Goal: Information Seeking & Learning: Learn about a topic

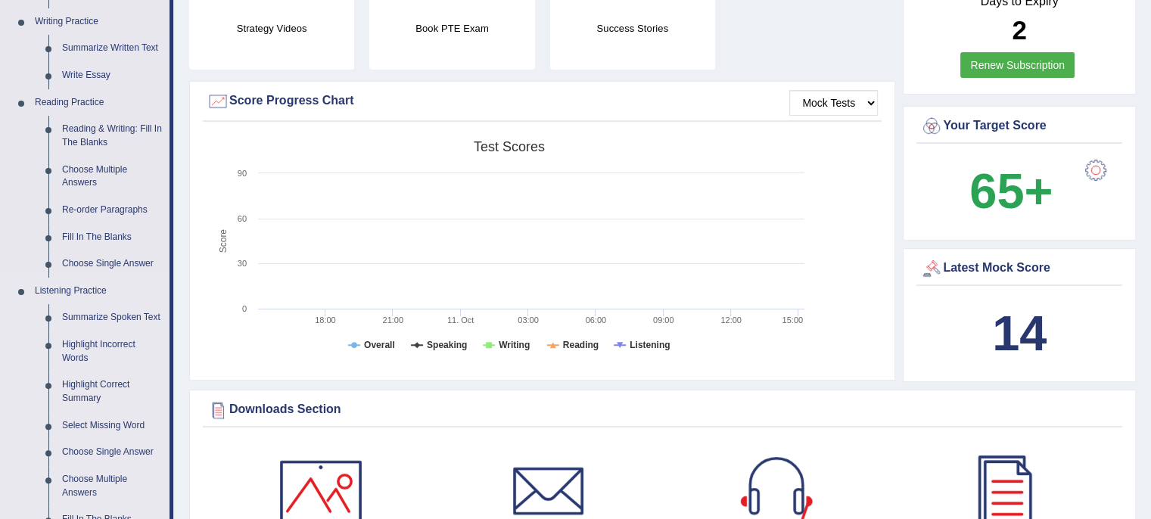
scroll to position [378, 0]
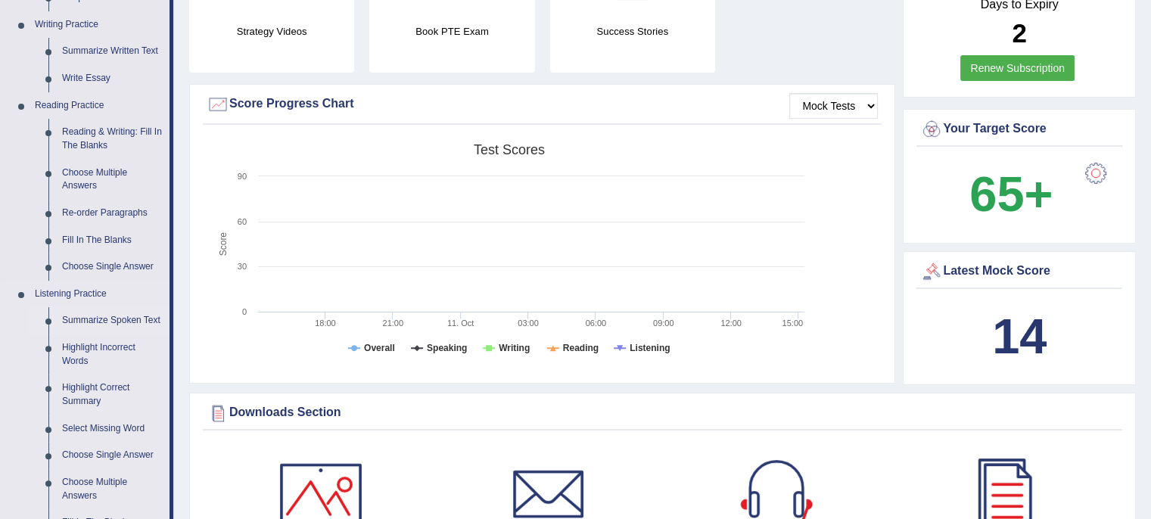
click at [124, 319] on link "Summarize Spoken Text" at bounding box center [112, 320] width 114 height 27
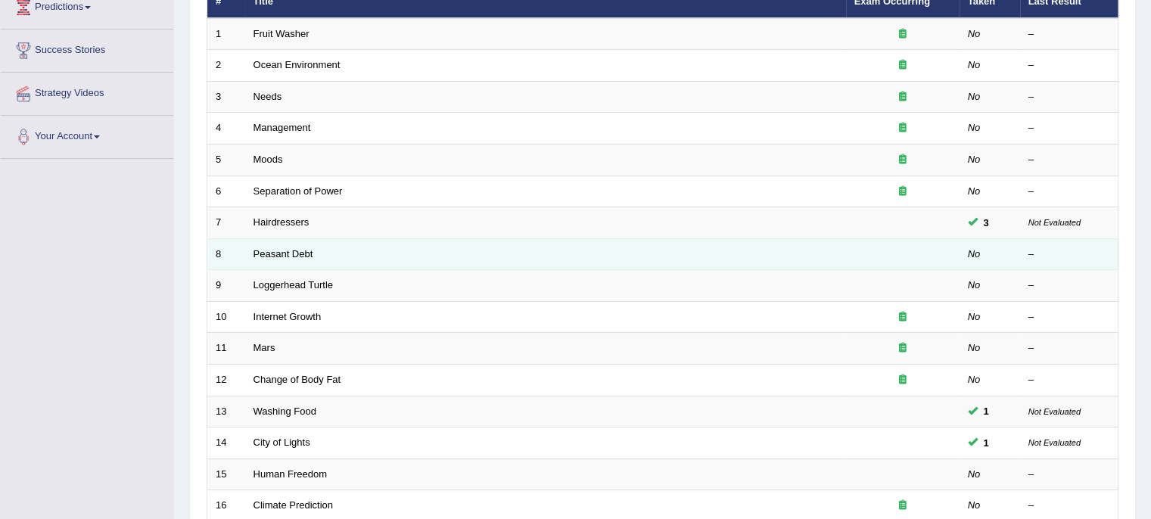
scroll to position [227, 0]
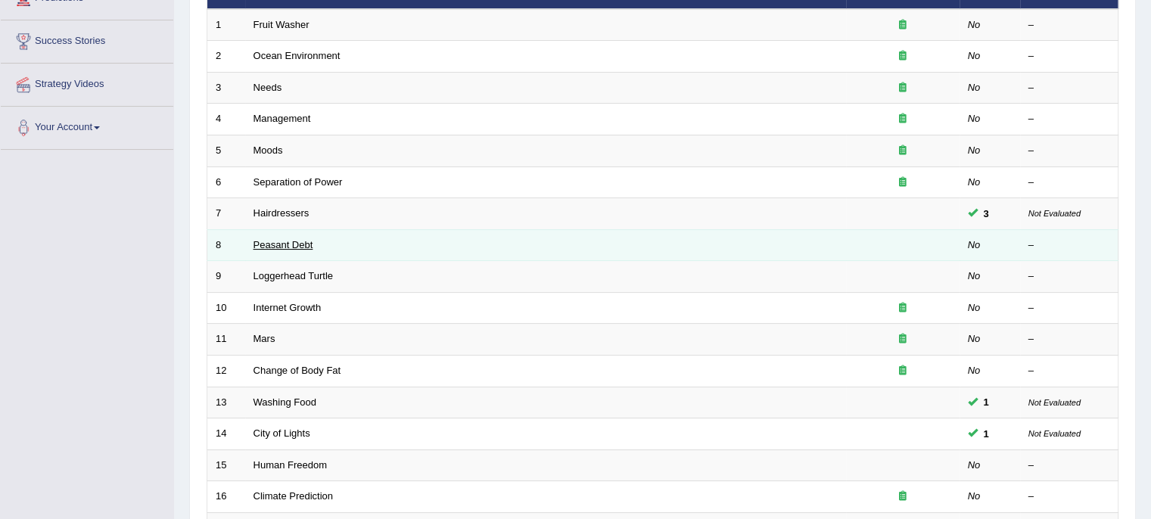
click at [295, 241] on link "Peasant Debt" at bounding box center [284, 244] width 60 height 11
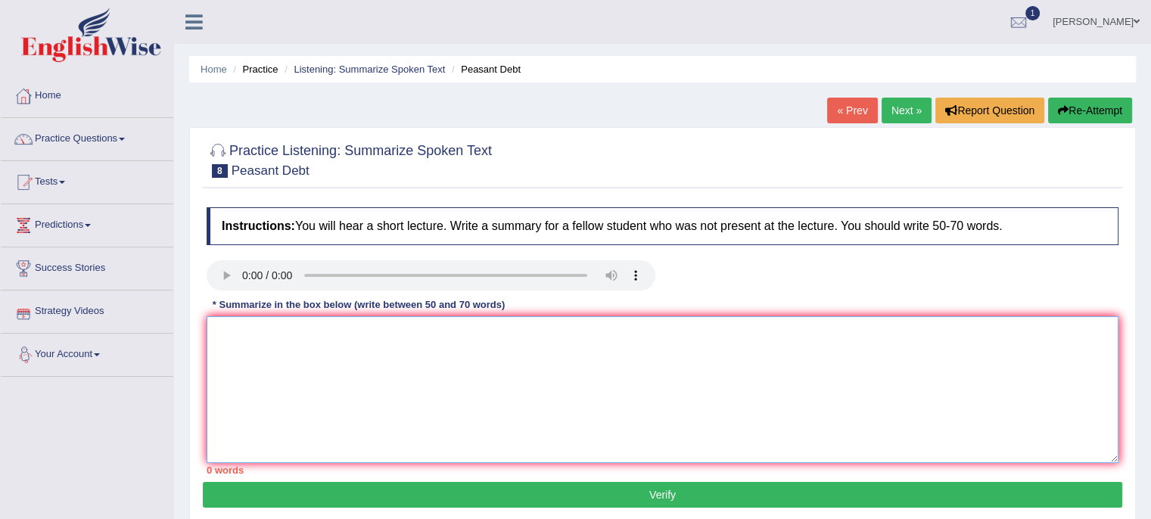
click at [282, 341] on textarea at bounding box center [663, 389] width 912 height 147
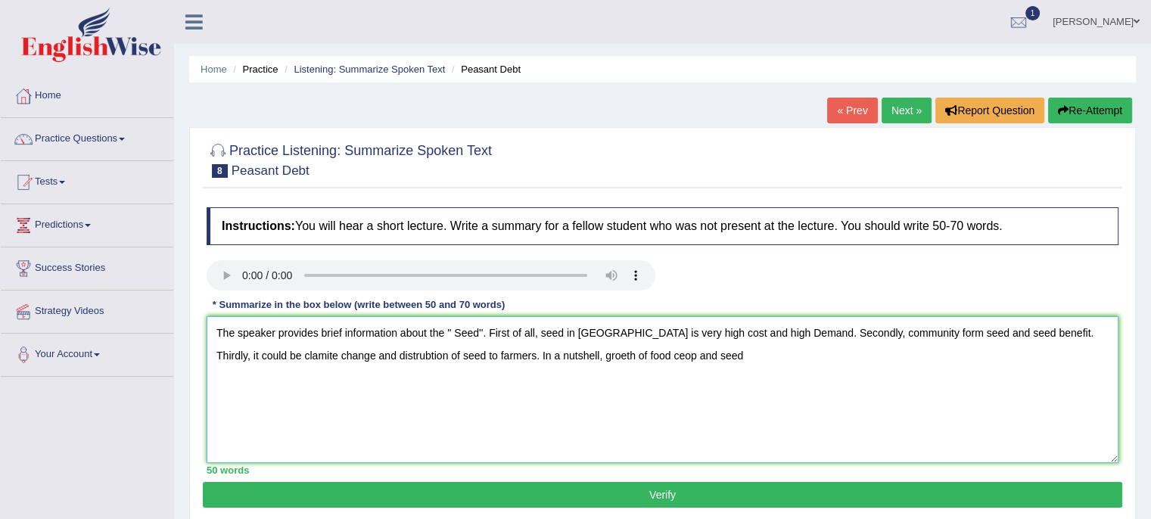
click at [478, 331] on textarea "The speaker provides brief information about the '' Seed''. First of all, seed …" at bounding box center [663, 389] width 912 height 147
click at [657, 355] on textarea "The speaker provides brief information about the '' Seeds''. First of all, seed…" at bounding box center [663, 389] width 912 height 147
click at [544, 355] on textarea "The speaker provides brief information about the '' Seeds''. First of all, seed…" at bounding box center [663, 389] width 912 height 147
click at [601, 356] on textarea "The speaker provides brief information about the '' Seeds''. First of all, seed…" at bounding box center [663, 389] width 912 height 147
click at [662, 358] on textarea "The speaker provides brief information about the '' Seeds''. First of all, seed…" at bounding box center [663, 389] width 912 height 147
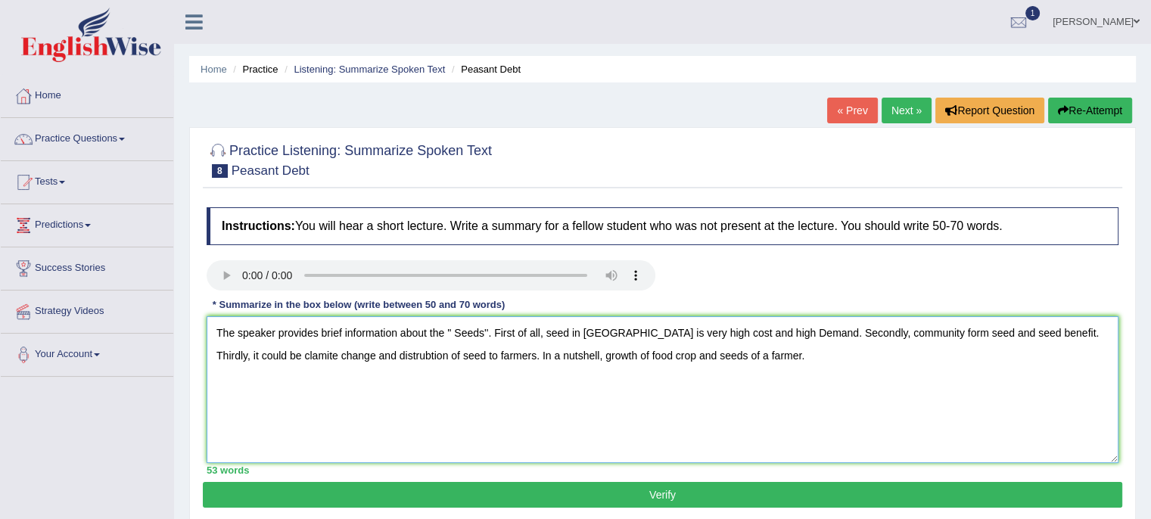
type textarea "The speaker provides brief information about the '' Seeds''. First of all, seed…"
click at [689, 499] on button "Verify" at bounding box center [663, 495] width 920 height 26
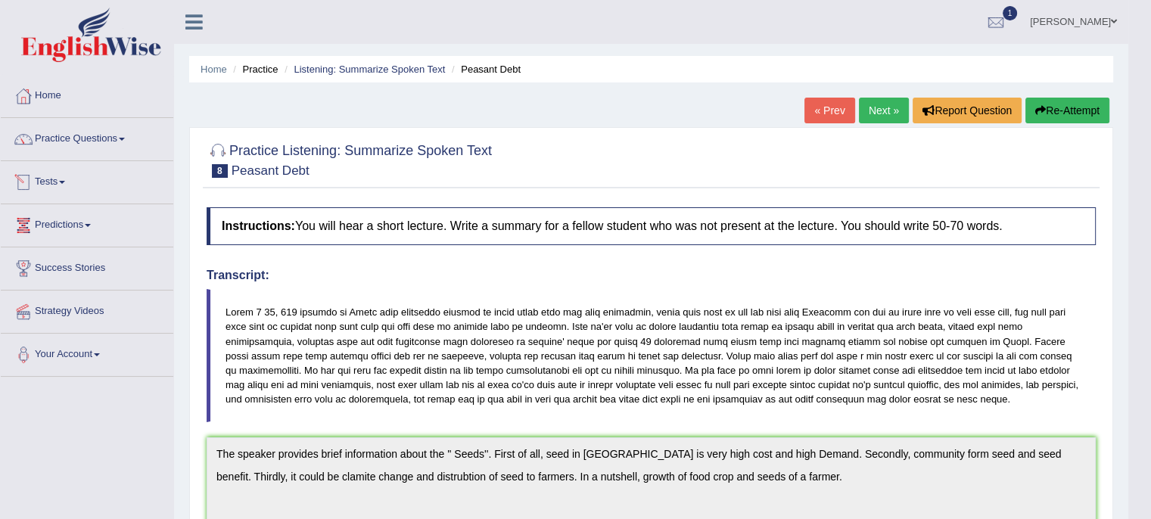
click at [64, 182] on span at bounding box center [62, 182] width 6 height 3
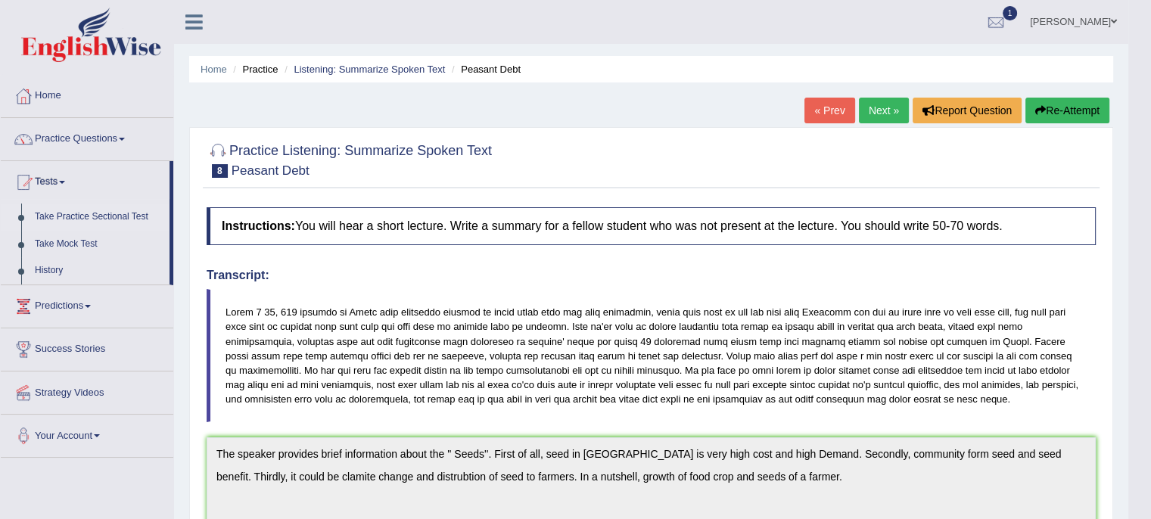
click at [107, 216] on link "Take Practice Sectional Test" at bounding box center [99, 217] width 142 height 27
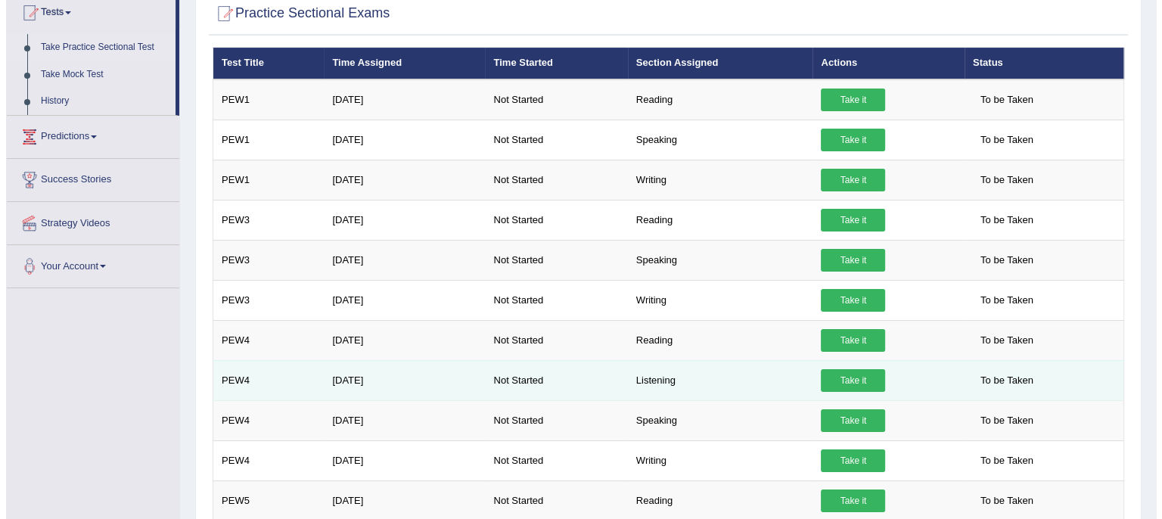
scroll to position [156, 0]
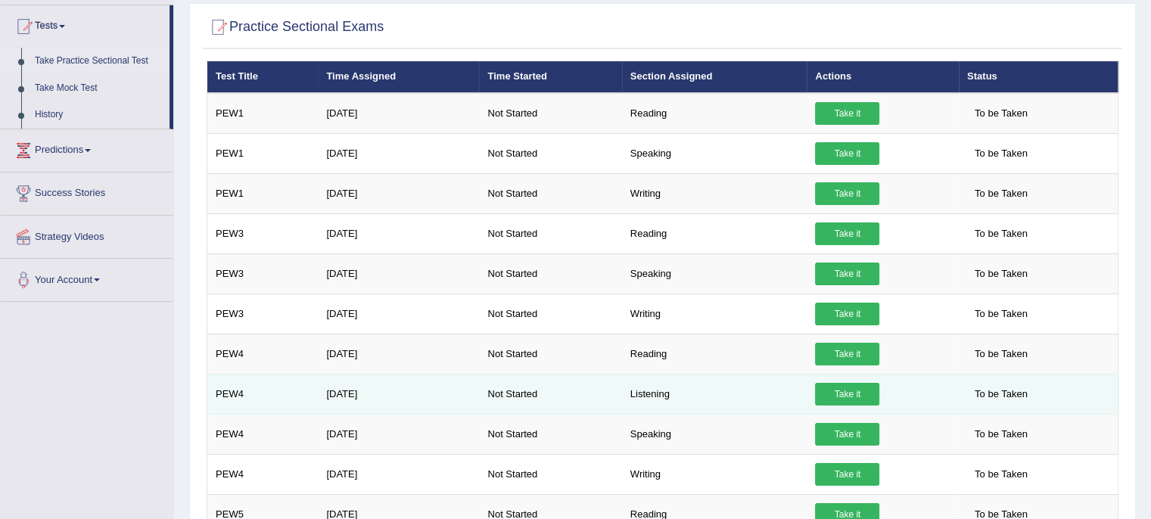
click at [844, 394] on link "Take it" at bounding box center [847, 394] width 64 height 23
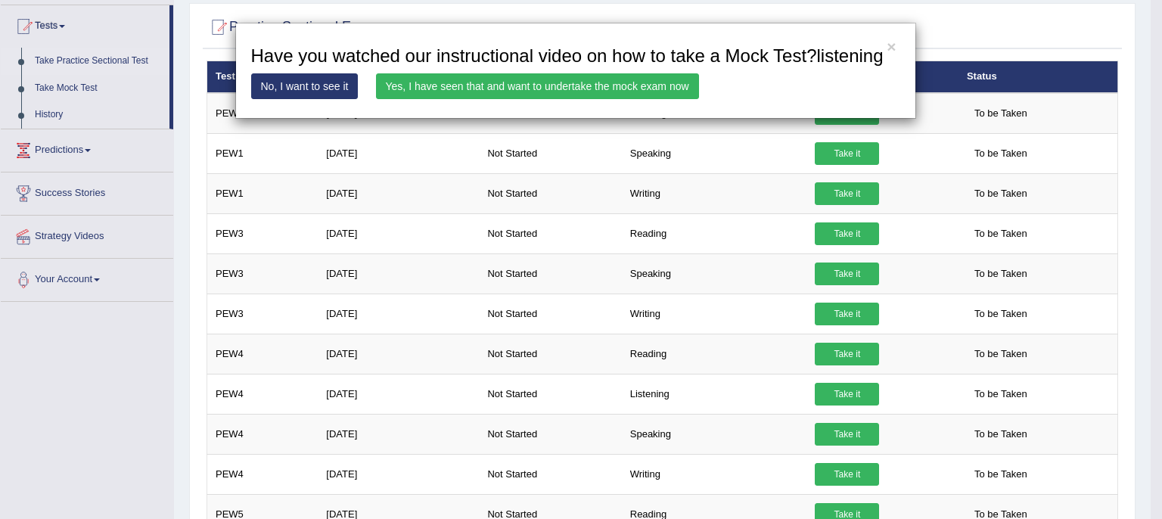
click at [593, 85] on link "Yes, I have seen that and want to undertake the mock exam now" at bounding box center [537, 86] width 323 height 26
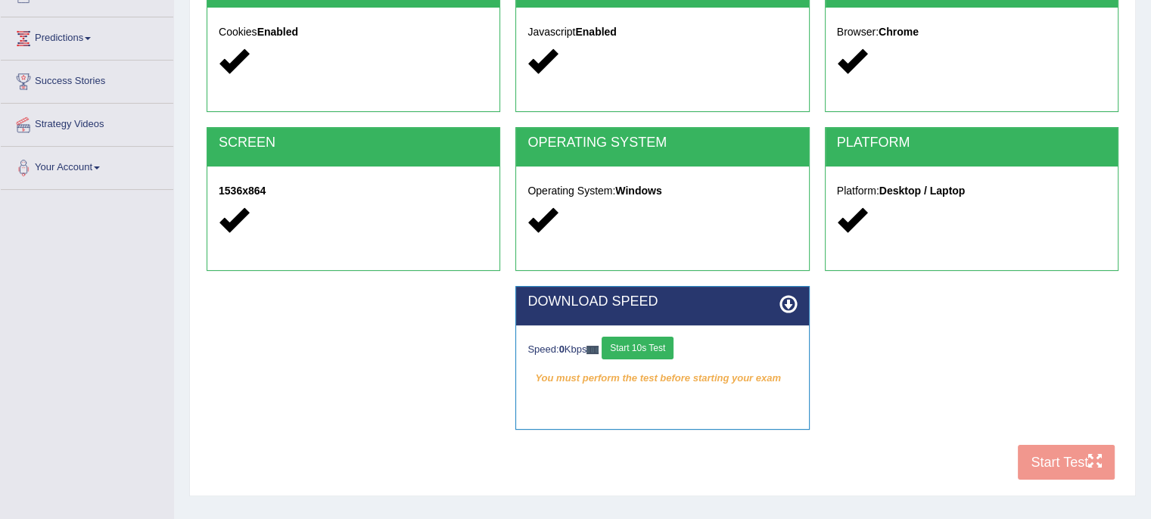
scroll to position [227, 0]
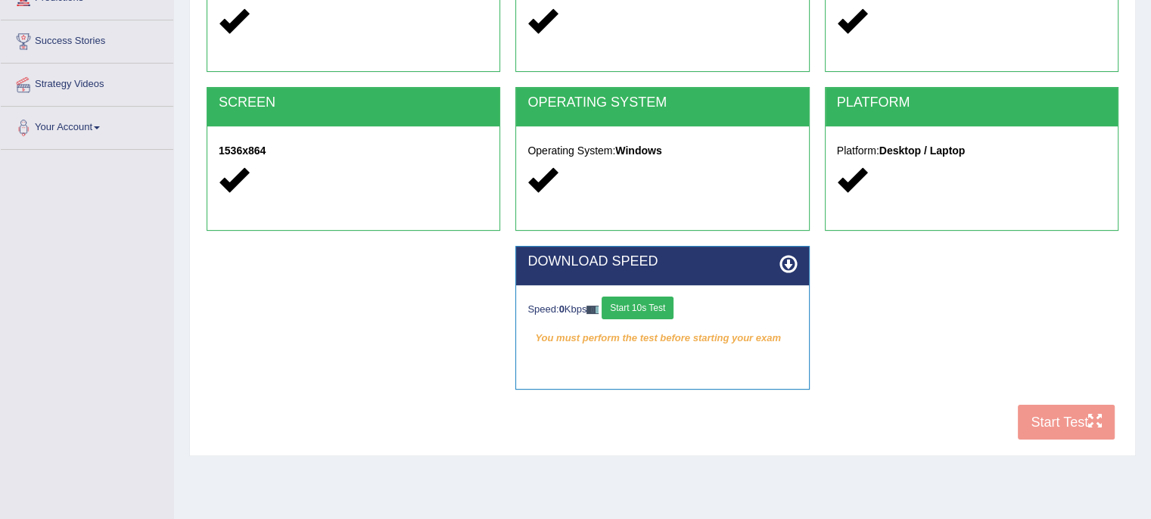
click at [648, 307] on button "Start 10s Test" at bounding box center [638, 308] width 72 height 23
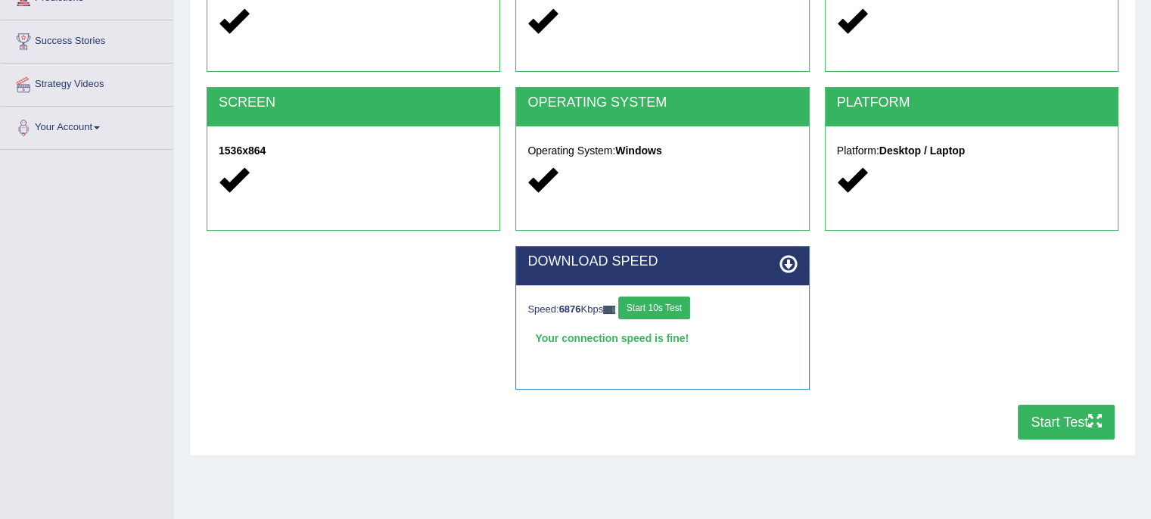
click at [650, 307] on button "Start 10s Test" at bounding box center [654, 308] width 72 height 23
click at [1065, 424] on button "Start Test" at bounding box center [1066, 422] width 97 height 35
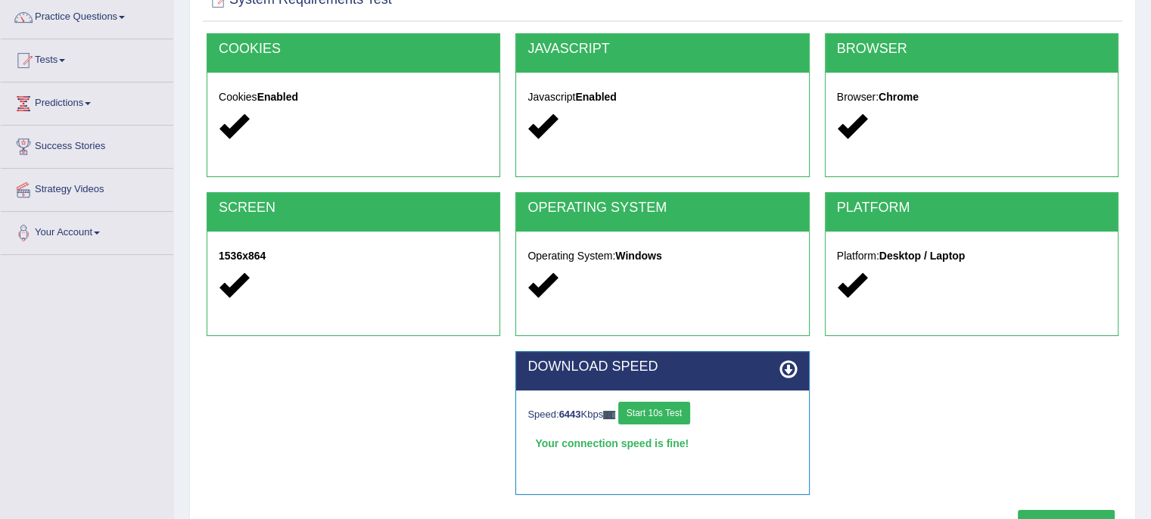
scroll to position [0, 0]
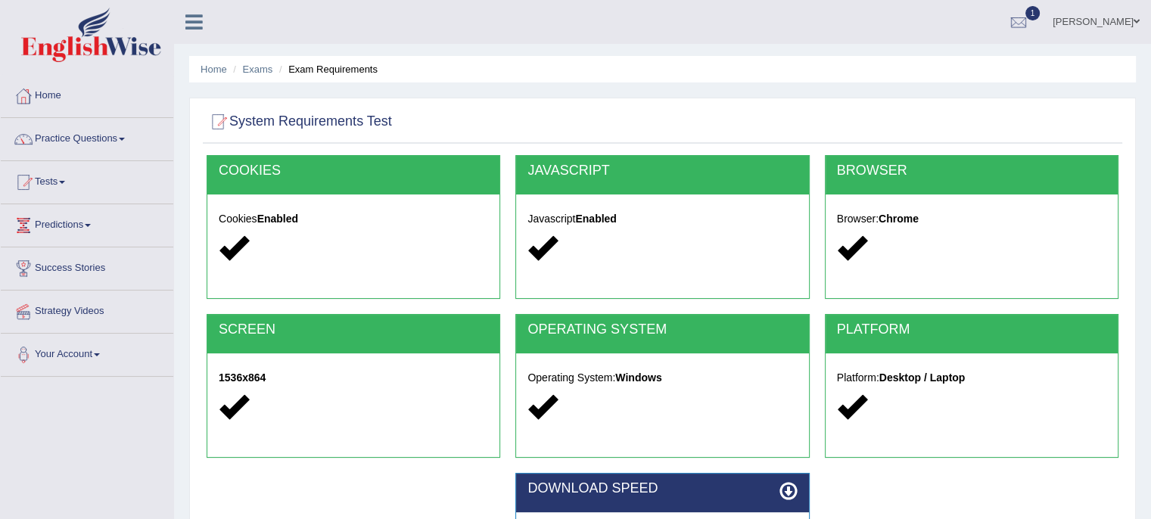
click at [65, 182] on span at bounding box center [62, 182] width 6 height 3
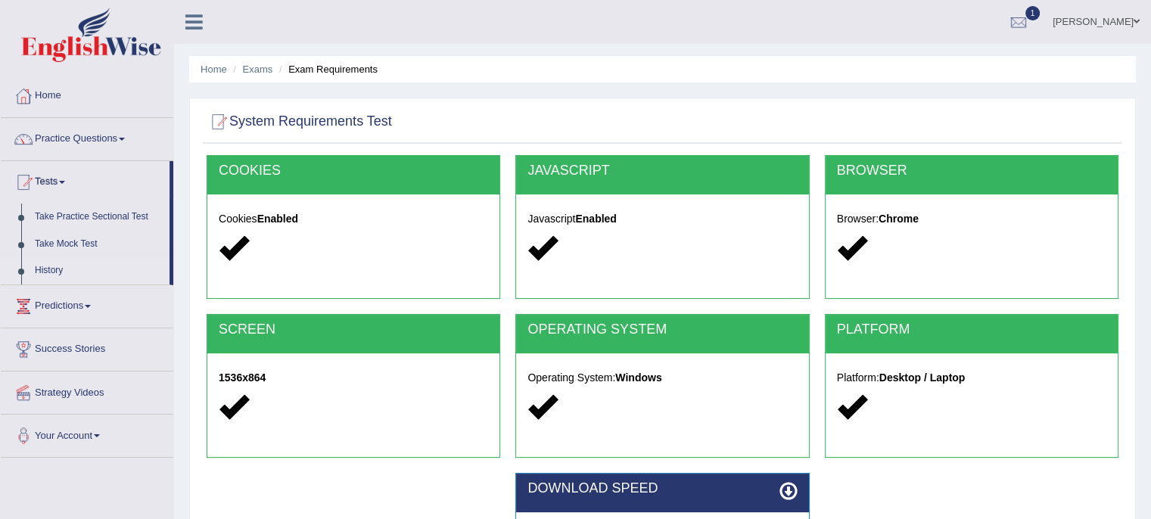
click at [59, 273] on link "History" at bounding box center [99, 270] width 142 height 27
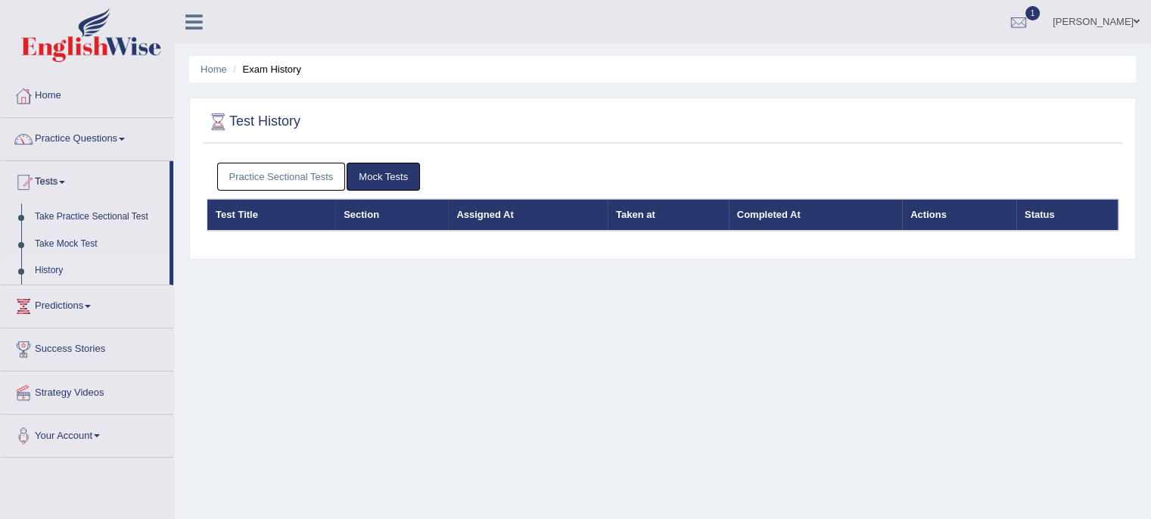
click at [324, 176] on link "Practice Sectional Tests" at bounding box center [281, 177] width 129 height 28
